Goal: Use online tool/utility: Utilize a website feature to perform a specific function

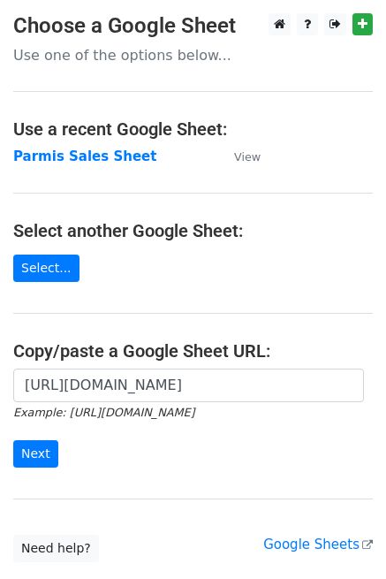
scroll to position [0, 404]
type input "https://docs.google.com/spreadsheets/d/1e30-8vkQ6HMRXce7CkJxfqPHHZCSWSMDX-TM919…"
click at [29, 449] on input "Next" at bounding box center [35, 453] width 45 height 27
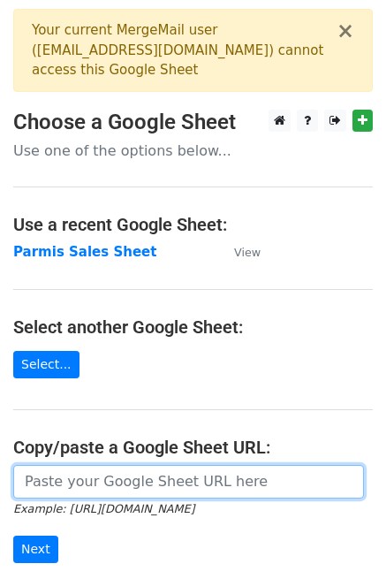
click at [101, 477] on input "url" at bounding box center [188, 482] width 351 height 34
paste input "[URL][DOMAIN_NAME]"
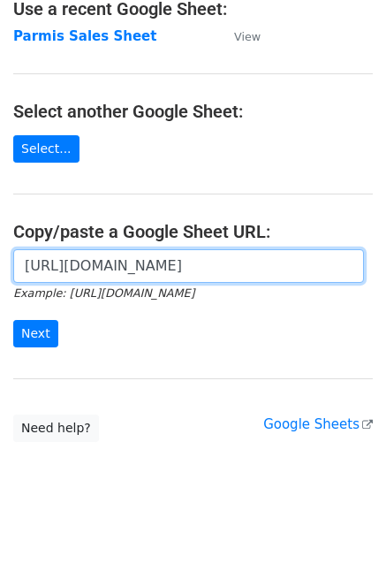
scroll to position [218, 0]
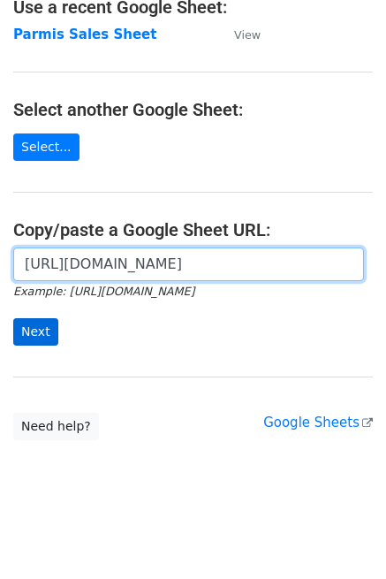
type input "[URL][DOMAIN_NAME]"
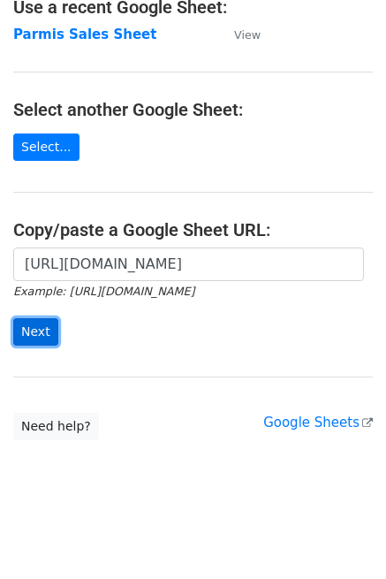
click at [28, 327] on input "Next" at bounding box center [35, 331] width 45 height 27
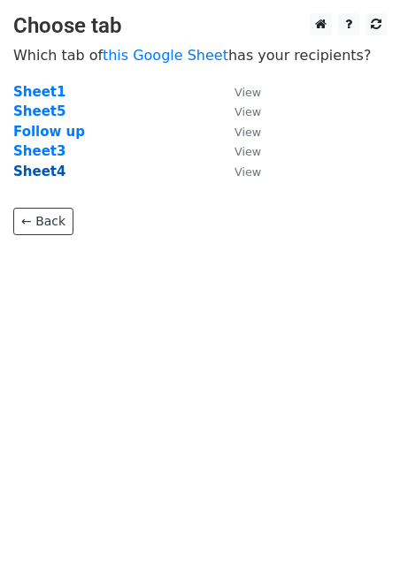
click at [44, 174] on strong "Sheet4" at bounding box center [39, 172] width 52 height 16
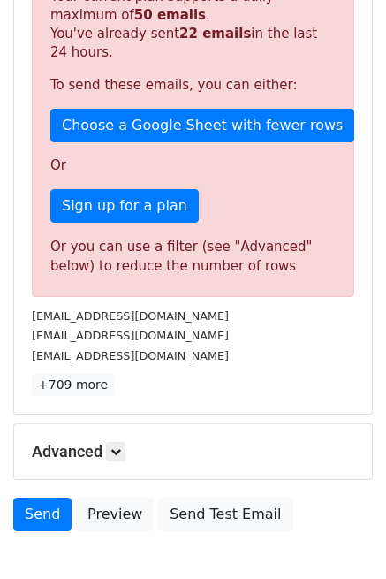
scroll to position [203, 0]
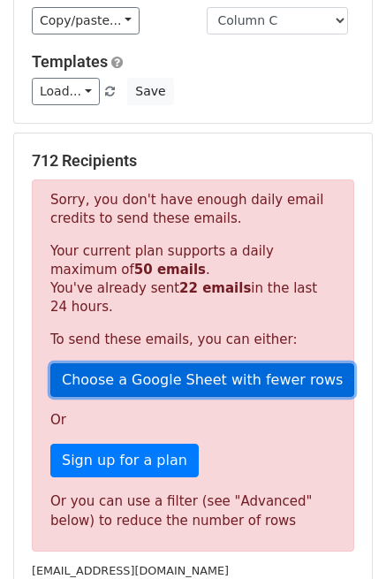
click at [197, 378] on link "Choose a Google Sheet with fewer rows" at bounding box center [202, 380] width 304 height 34
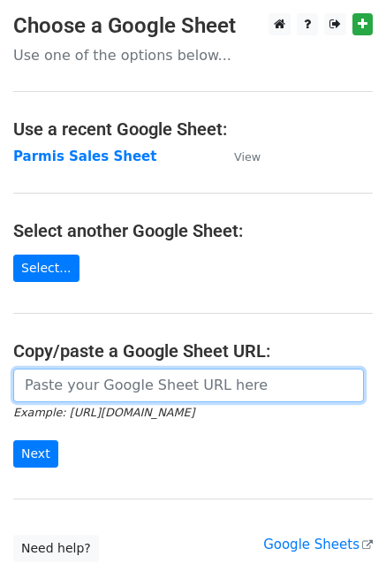
click at [93, 390] on input "url" at bounding box center [188, 386] width 351 height 34
paste input "[URL][DOMAIN_NAME]"
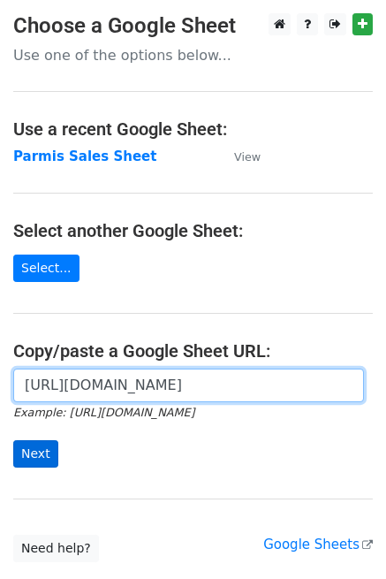
type input "[URL][DOMAIN_NAME]"
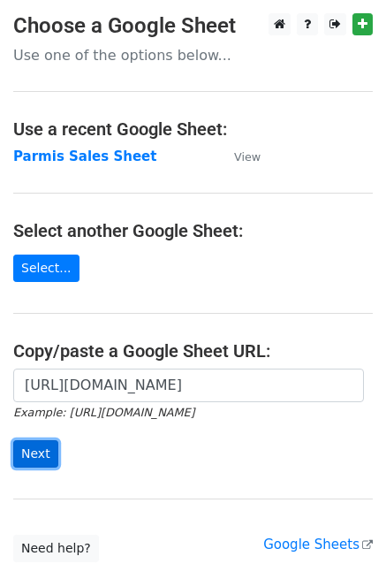
click at [39, 451] on input "Next" at bounding box center [35, 453] width 45 height 27
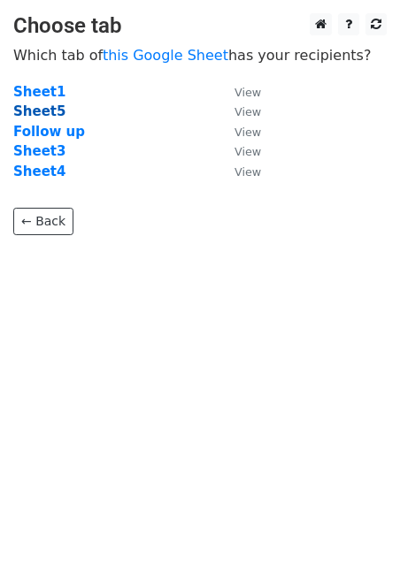
click at [32, 114] on strong "Sheet5" at bounding box center [39, 111] width 52 height 16
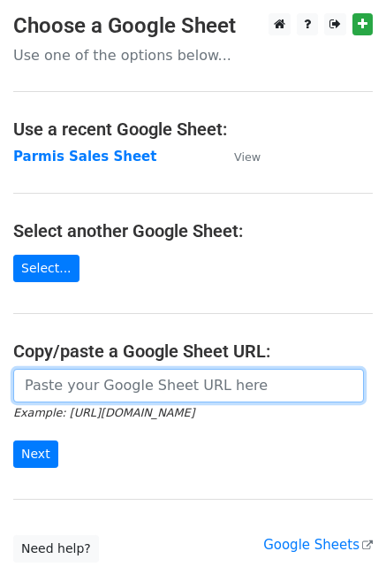
click at [64, 381] on input "url" at bounding box center [188, 386] width 351 height 34
paste input "https://docs.google.com/spreadsheets/d/1e30-8vkQ6HMRXce7CkJxfqPHHZCSWSMDX-TM919…"
type input "https://docs.google.com/spreadsheets/d/1e30-8vkQ6HMRXce7CkJxfqPHHZCSWSMDX-TM919…"
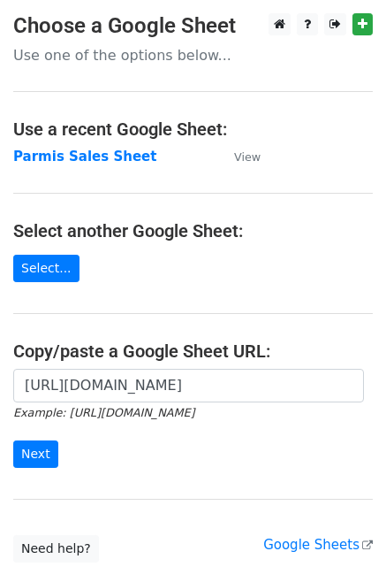
click at [51, 437] on form "https://docs.google.com/spreadsheets/d/1e30-8vkQ6HMRXce7CkJxfqPHHZCSWSMDX-TM919…" at bounding box center [193, 418] width 360 height 99
click at [50, 447] on input "Next" at bounding box center [35, 453] width 45 height 27
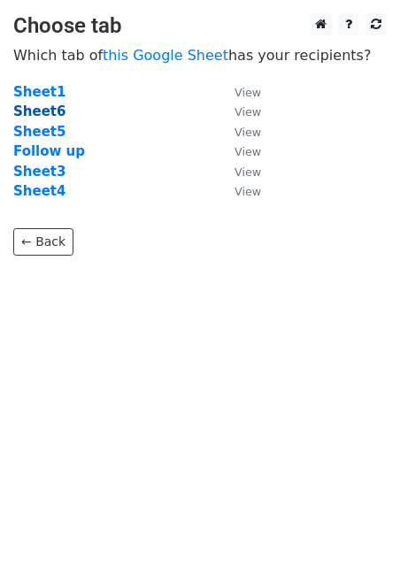
click at [42, 116] on strong "Sheet6" at bounding box center [39, 111] width 52 height 16
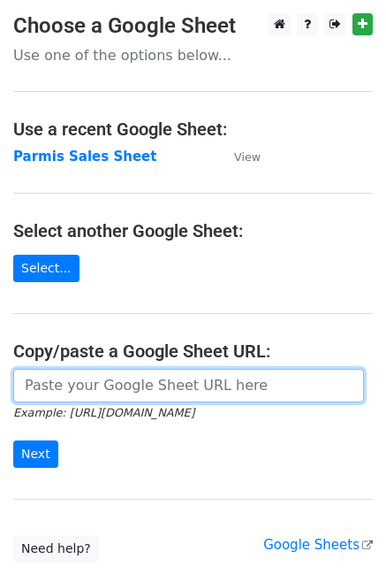
click at [73, 391] on input "url" at bounding box center [188, 386] width 351 height 34
paste input "[URL][DOMAIN_NAME]"
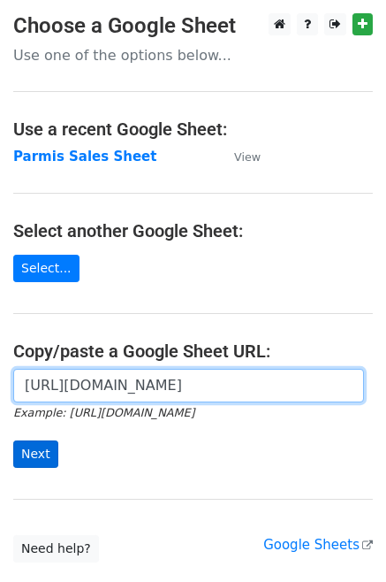
type input "[URL][DOMAIN_NAME]"
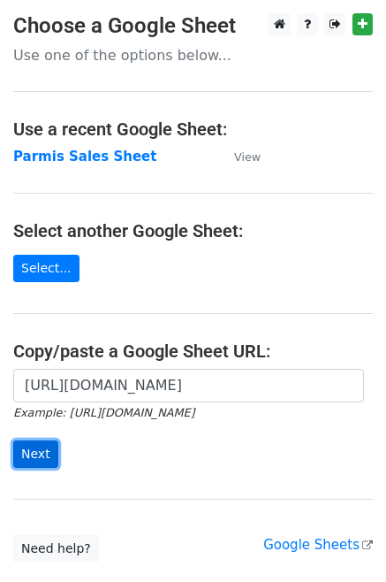
scroll to position [0, 0]
click at [45, 454] on input "Next" at bounding box center [35, 453] width 45 height 27
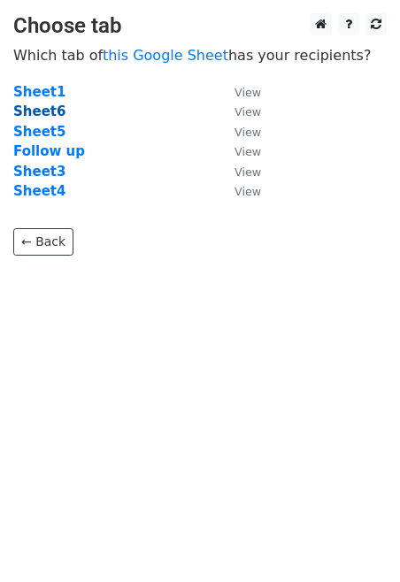
click at [39, 110] on strong "Sheet6" at bounding box center [39, 111] width 52 height 16
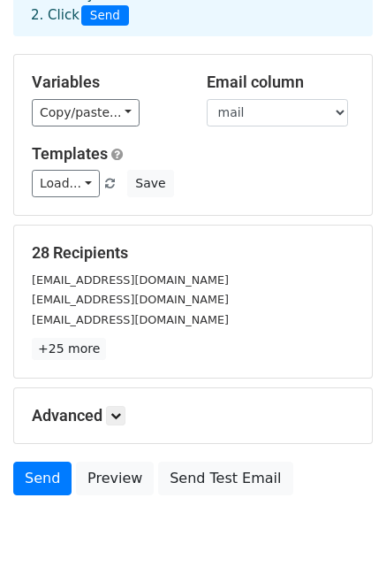
scroll to position [173, 0]
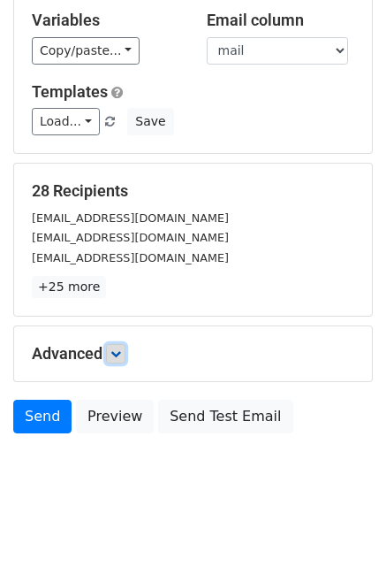
click at [121, 352] on icon at bounding box center [116, 353] width 11 height 11
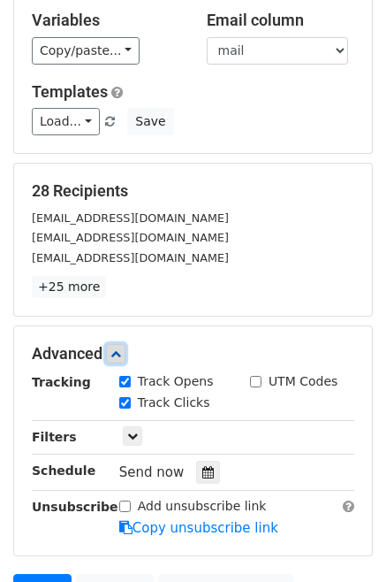
click at [121, 352] on icon at bounding box center [116, 353] width 11 height 11
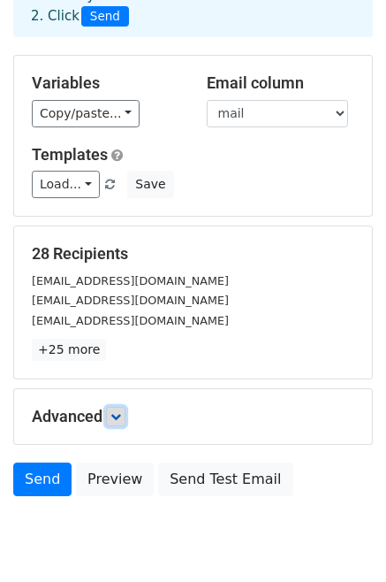
scroll to position [85, 0]
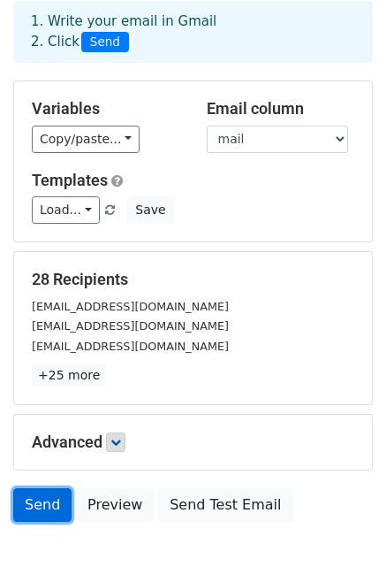
click at [42, 500] on link "Send" at bounding box center [42, 505] width 58 height 34
